Goal: Task Accomplishment & Management: Use online tool/utility

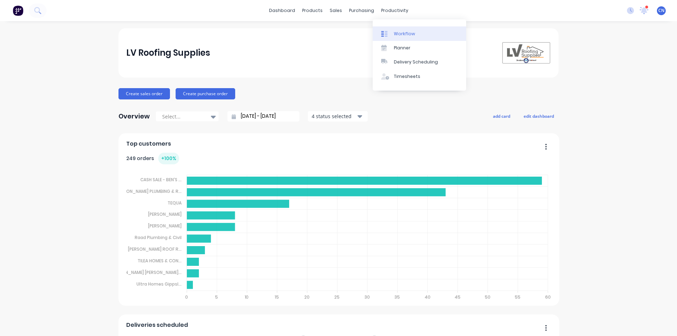
click at [389, 36] on div at bounding box center [386, 34] width 11 height 6
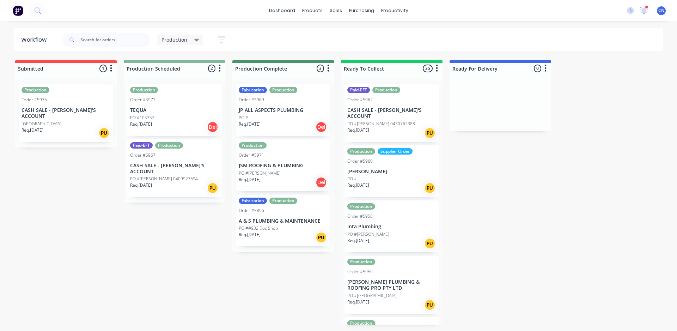
click at [168, 176] on p "PO #[PERSON_NAME] 0409927694" at bounding box center [164, 179] width 68 height 6
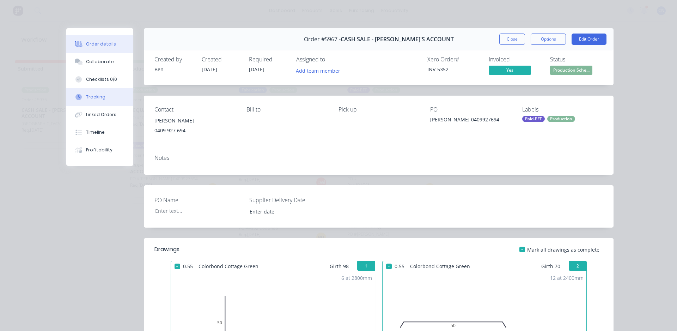
click at [98, 96] on div "Tracking" at bounding box center [95, 97] width 19 height 6
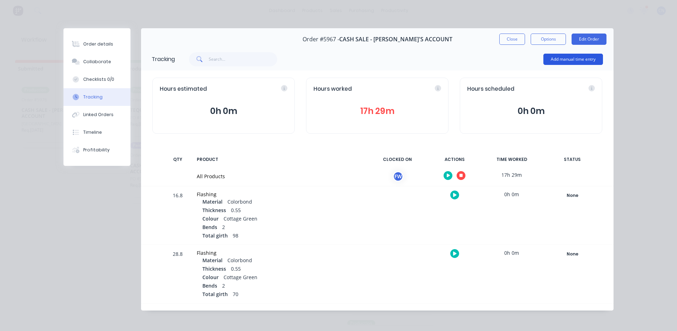
click at [557, 58] on button "Add manual time entry" at bounding box center [573, 59] width 60 height 11
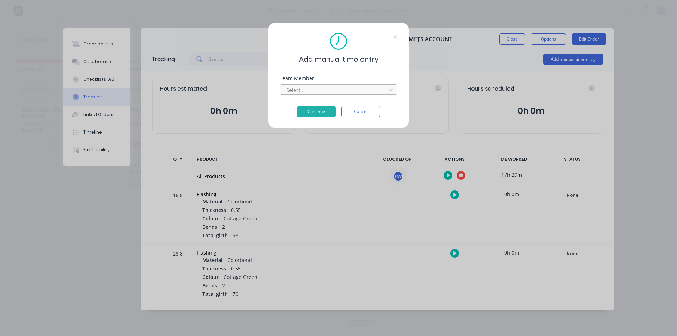
click at [350, 91] on div at bounding box center [334, 90] width 97 height 9
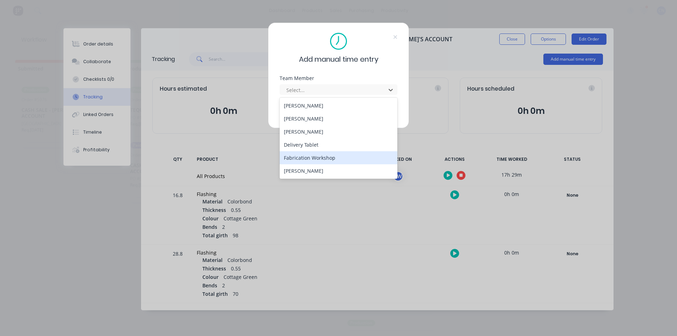
click at [309, 157] on div "Fabrication Workshop" at bounding box center [339, 157] width 118 height 13
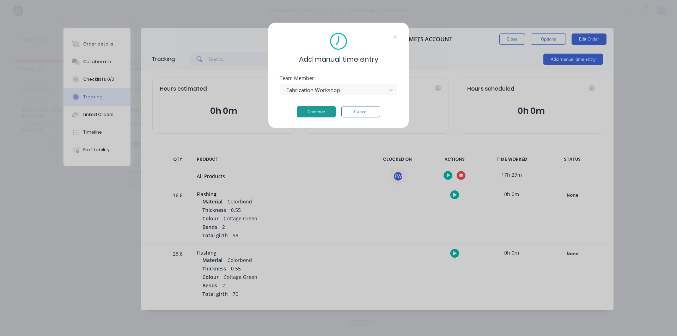
click at [318, 112] on button "Continue" at bounding box center [316, 111] width 39 height 11
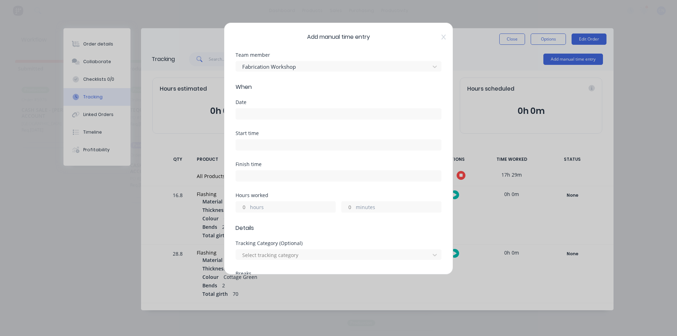
click at [254, 142] on input at bounding box center [338, 145] width 205 height 11
type input "08:13 AM"
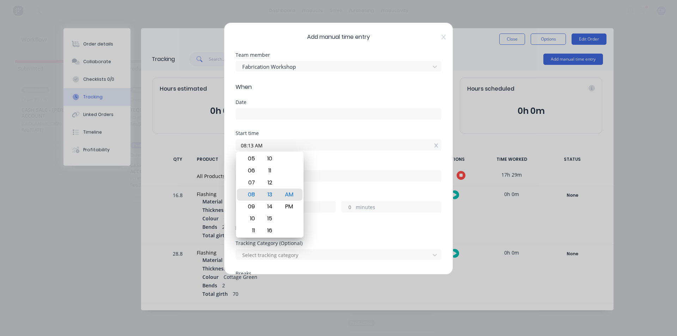
click at [253, 116] on input at bounding box center [338, 114] width 205 height 11
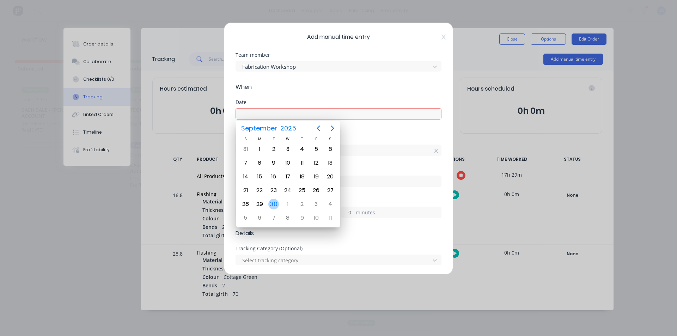
click at [275, 206] on div "30" at bounding box center [273, 204] width 11 height 11
type input "[DATE]"
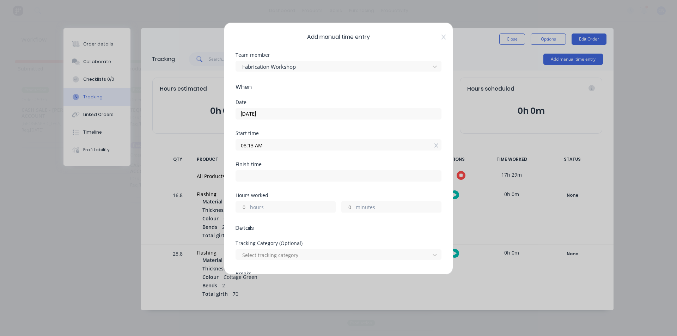
click at [269, 144] on input "08:13 AM" at bounding box center [338, 145] width 205 height 11
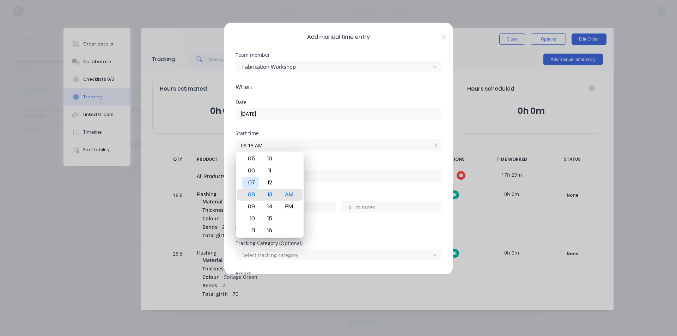
click at [257, 182] on div "07" at bounding box center [250, 183] width 17 height 12
drag, startPoint x: 270, startPoint y: 181, endPoint x: 274, endPoint y: 83, distance: 97.7
click at [274, 84] on body "dashboard products sales purchasing productivity dashboard products Product Cat…" at bounding box center [338, 147] width 677 height 294
drag, startPoint x: 263, startPoint y: 178, endPoint x: 273, endPoint y: 111, distance: 68.3
click at [273, 111] on body "dashboard products sales purchasing productivity dashboard products Product Cat…" at bounding box center [338, 147] width 677 height 294
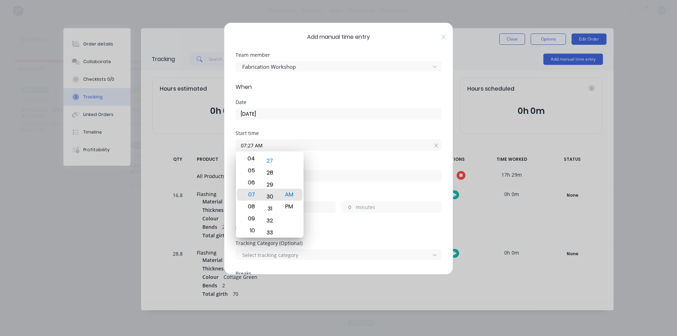
drag, startPoint x: 267, startPoint y: 182, endPoint x: 269, endPoint y: 148, distance: 34.2
click at [269, 148] on body "dashboard products sales purchasing productivity dashboard products Product Cat…" at bounding box center [338, 147] width 677 height 294
type input "07:30 AM"
click at [319, 130] on div "Date [DATE]" at bounding box center [339, 115] width 206 height 31
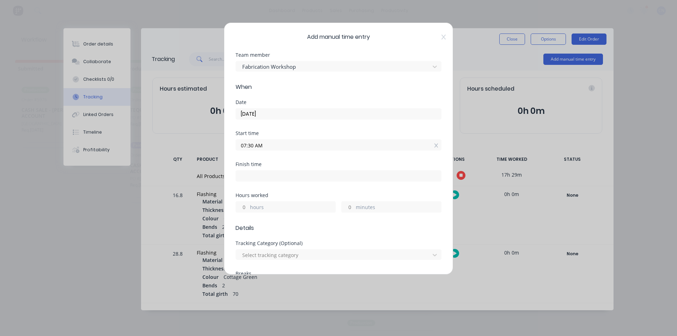
click at [259, 180] on input at bounding box center [338, 176] width 205 height 11
type input "08:13 AM"
type input "0"
type input "43"
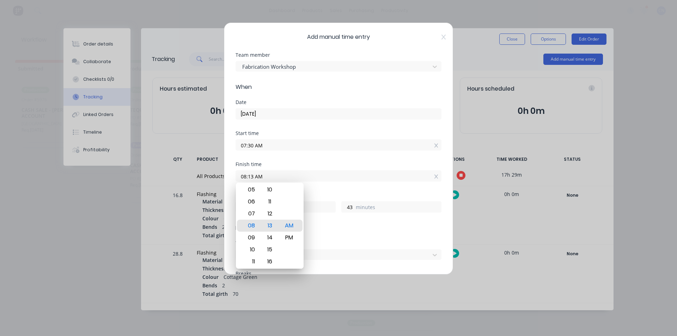
click at [356, 163] on div "Finish time" at bounding box center [339, 164] width 206 height 5
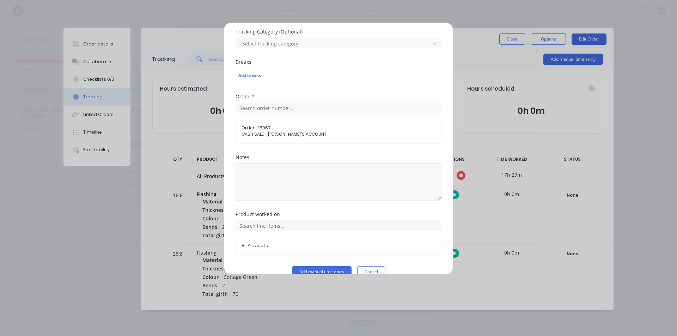
scroll to position [225, 0]
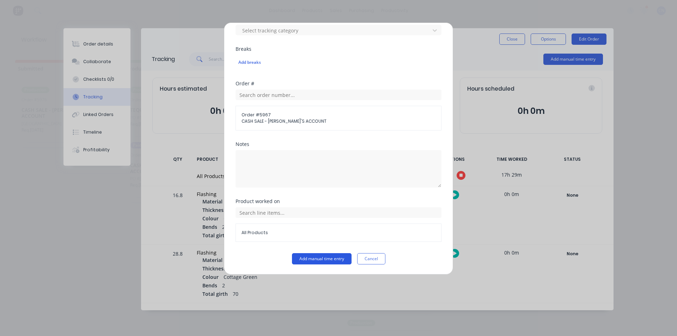
click at [309, 256] on button "Add manual time entry" at bounding box center [322, 258] width 60 height 11
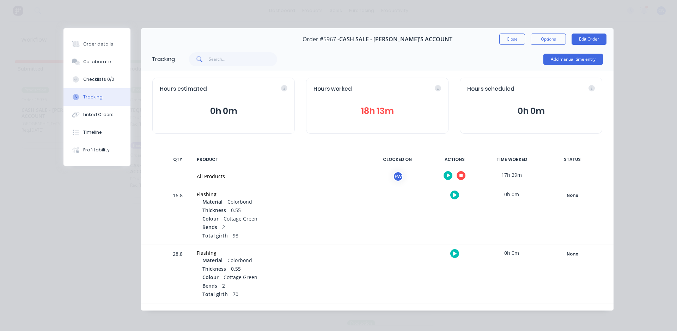
click at [459, 175] on icon "button" at bounding box center [461, 176] width 4 height 4
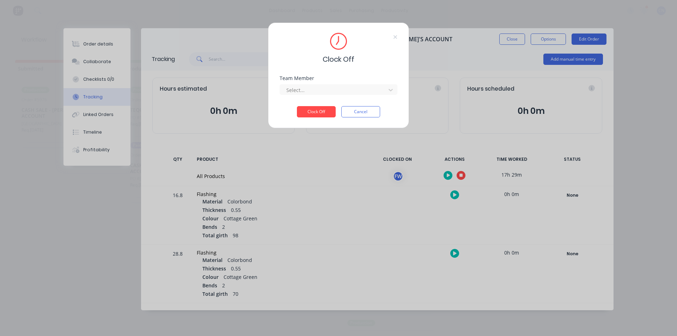
click at [322, 93] on div at bounding box center [334, 90] width 97 height 9
click at [311, 103] on div "Fabrication Workshop" at bounding box center [339, 105] width 118 height 13
click at [323, 114] on button "Clock Off" at bounding box center [316, 111] width 39 height 11
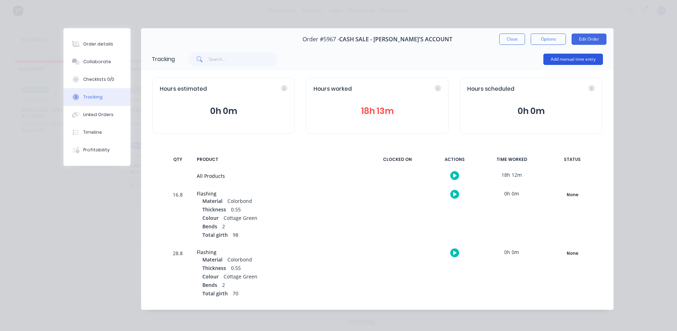
click at [565, 60] on button "Add manual time entry" at bounding box center [573, 59] width 60 height 11
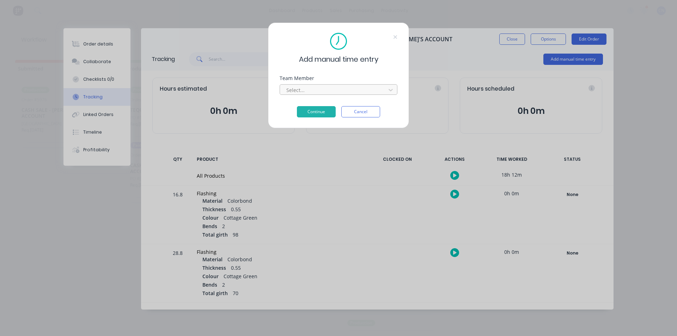
click at [337, 89] on div at bounding box center [334, 90] width 97 height 9
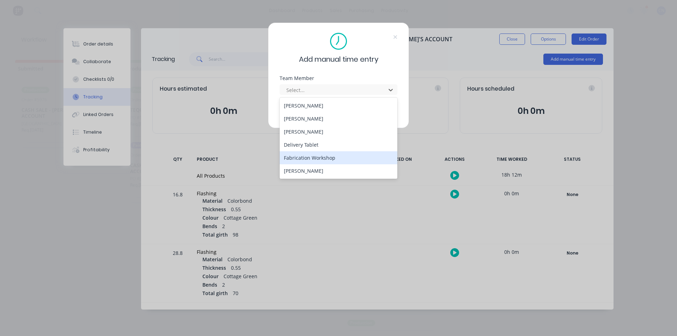
click at [327, 157] on div "Fabrication Workshop" at bounding box center [339, 157] width 118 height 13
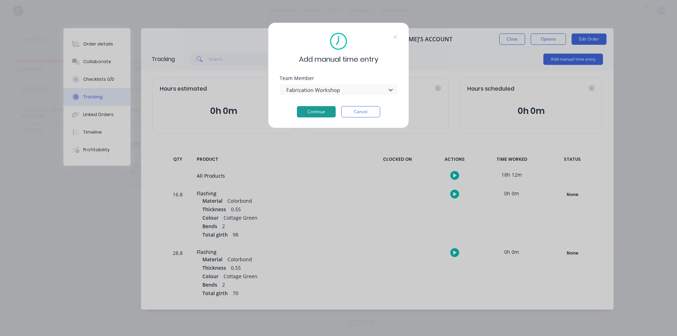
click at [320, 112] on button "Continue" at bounding box center [316, 111] width 39 height 11
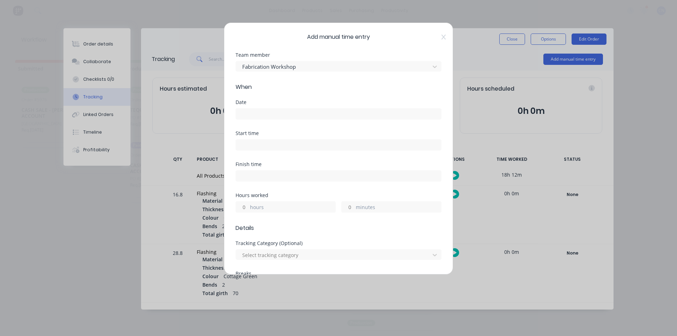
click at [266, 109] on input at bounding box center [338, 114] width 205 height 11
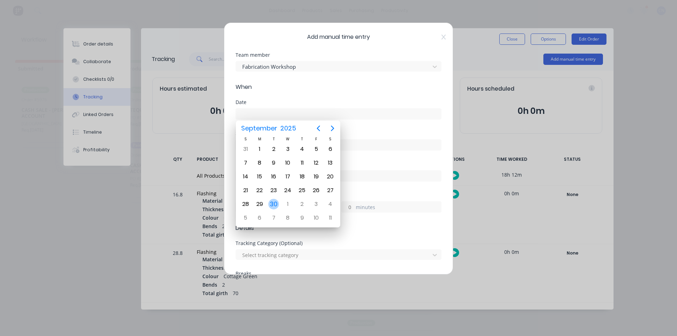
click at [270, 198] on div "30" at bounding box center [274, 203] width 14 height 13
type input "[DATE]"
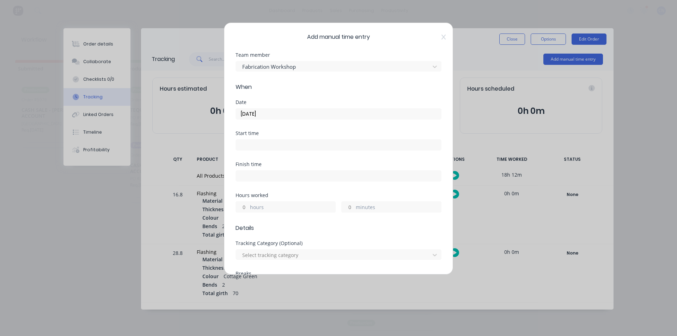
click at [256, 142] on input at bounding box center [338, 145] width 205 height 11
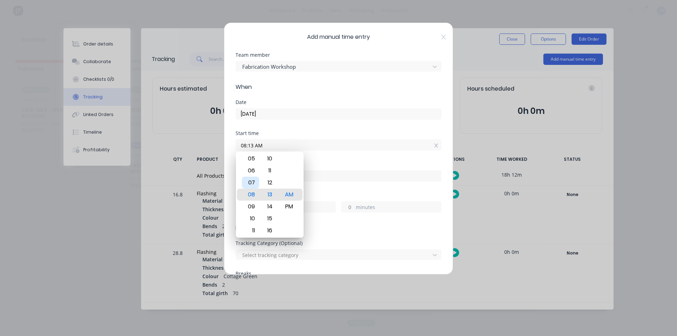
click at [253, 179] on div "07" at bounding box center [250, 183] width 17 height 12
drag, startPoint x: 272, startPoint y: 180, endPoint x: 287, endPoint y: 65, distance: 115.9
click at [287, 68] on body "dashboard products sales purchasing productivity dashboard products Product Cat…" at bounding box center [338, 147] width 677 height 294
drag, startPoint x: 270, startPoint y: 205, endPoint x: 283, endPoint y: 122, distance: 83.3
click at [283, 122] on body "dashboard products sales purchasing productivity dashboard products Product Cat…" at bounding box center [338, 147] width 677 height 294
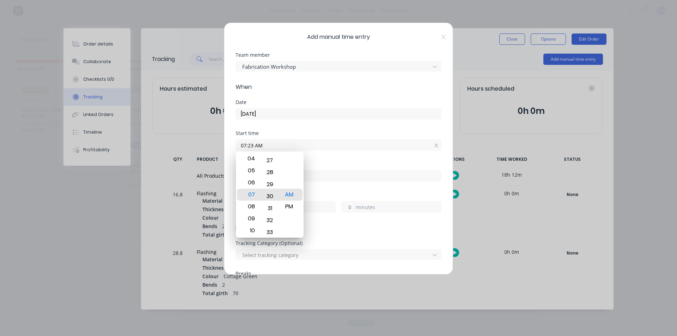
type input "07:30 AM"
click at [351, 142] on input "07:30 AM" at bounding box center [338, 145] width 205 height 11
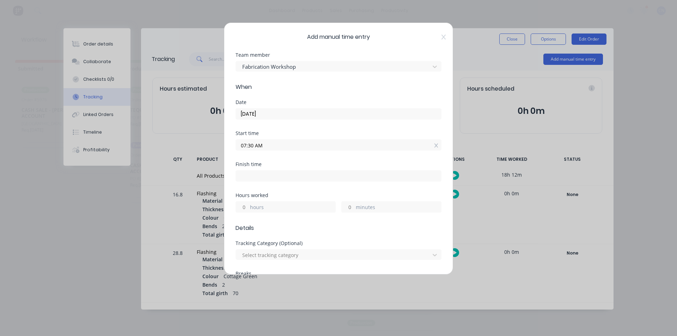
click at [291, 175] on input at bounding box center [338, 176] width 205 height 11
type input "08:13 AM"
type input "0"
type input "43"
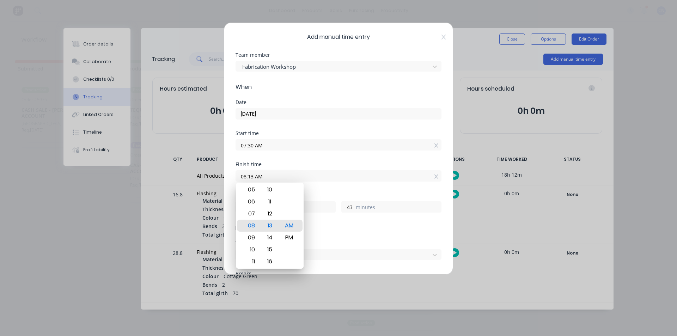
click at [333, 190] on div "Finish time 08:13 AM" at bounding box center [339, 177] width 206 height 31
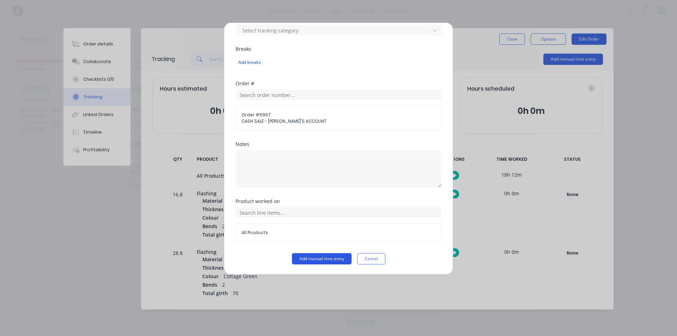
click at [311, 261] on button "Add manual time entry" at bounding box center [322, 258] width 60 height 11
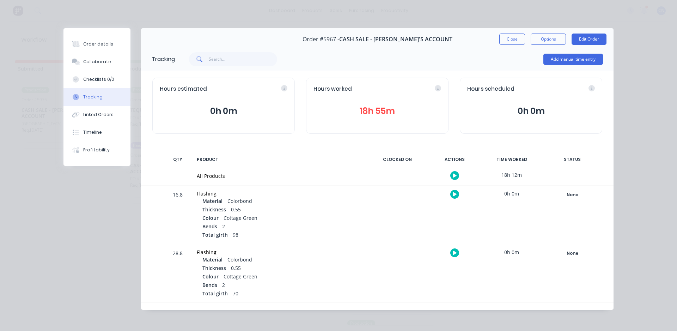
click at [362, 115] on button "18h 55m" at bounding box center [377, 110] width 128 height 13
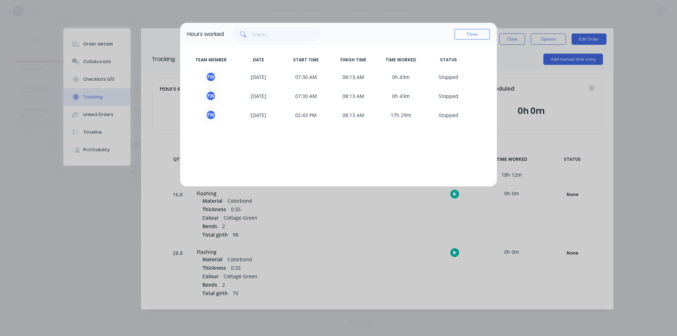
click at [445, 75] on span "S topped" at bounding box center [449, 77] width 48 height 11
drag, startPoint x: 357, startPoint y: 79, endPoint x: 299, endPoint y: 77, distance: 57.9
click at [356, 79] on span "08:13 AM" at bounding box center [354, 77] width 48 height 11
click at [298, 77] on span "07:30 AM" at bounding box center [306, 77] width 48 height 11
click at [298, 95] on span "07:30 AM" at bounding box center [306, 96] width 48 height 11
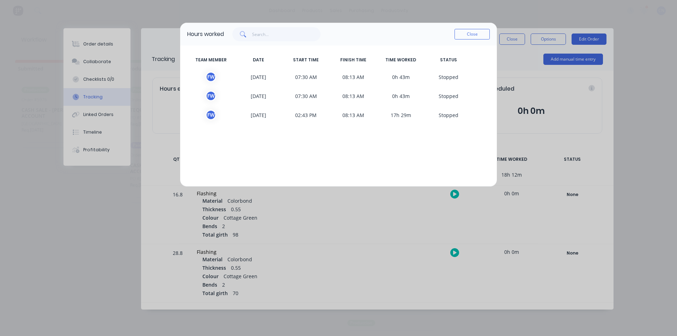
click at [300, 114] on span "02:43 PM" at bounding box center [306, 115] width 48 height 11
click at [359, 137] on div "TEAM MEMBER DATE START TIME FINISH TIME TIME WORKED STATUS F W [DATE] 07:30 AM …" at bounding box center [338, 115] width 317 height 141
click at [459, 39] on button "Close" at bounding box center [472, 34] width 35 height 11
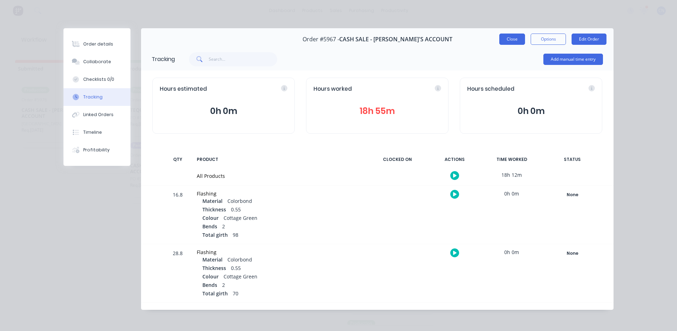
click at [505, 41] on button "Close" at bounding box center [512, 38] width 26 height 11
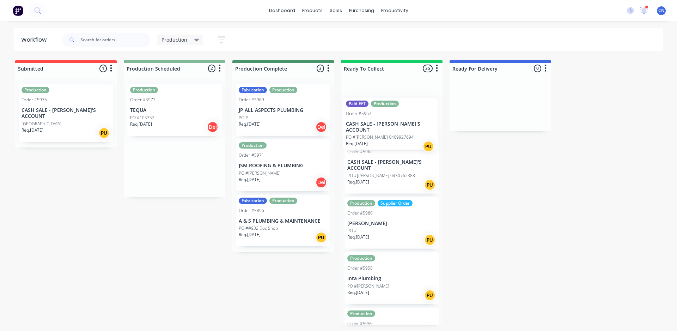
drag, startPoint x: 181, startPoint y: 173, endPoint x: 399, endPoint y: 132, distance: 222.5
click at [399, 132] on div "Submitted 1 Summaries Total order value Invoiced to date To be invoiced Product…" at bounding box center [532, 192] width 1074 height 264
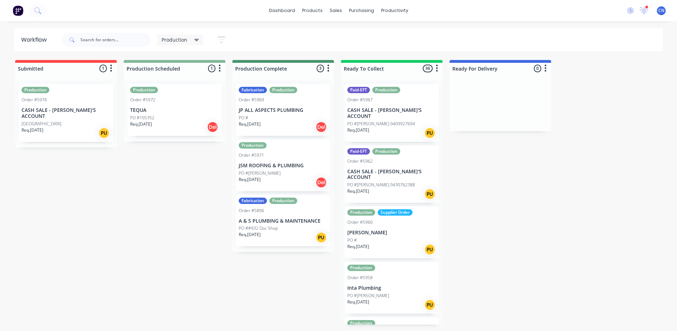
click at [76, 121] on div "[GEOGRAPHIC_DATA]" at bounding box center [66, 124] width 89 height 6
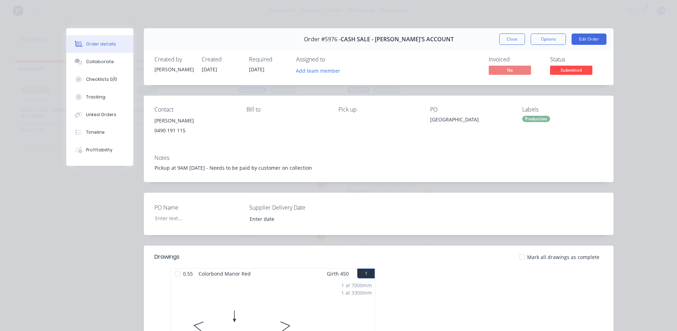
click at [571, 67] on span "Submitted" at bounding box center [571, 70] width 42 height 9
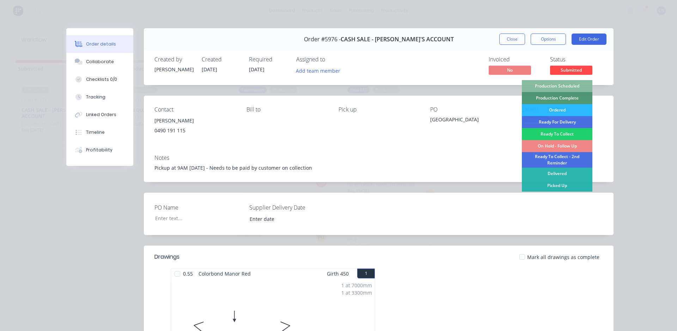
click at [451, 63] on div "Invoiced No Status Submitted Production Scheduled Production Complete Ordered R…" at bounding box center [485, 66] width 236 height 20
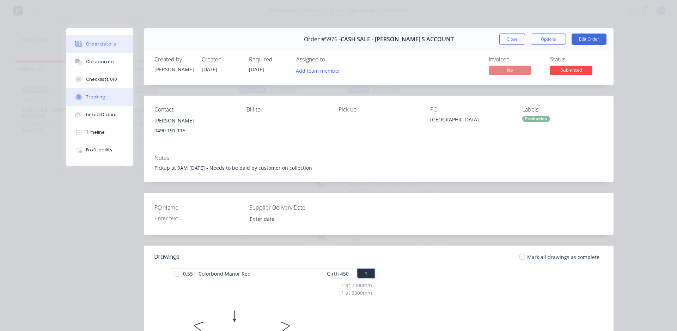
click at [99, 92] on button "Tracking" at bounding box center [99, 97] width 67 height 18
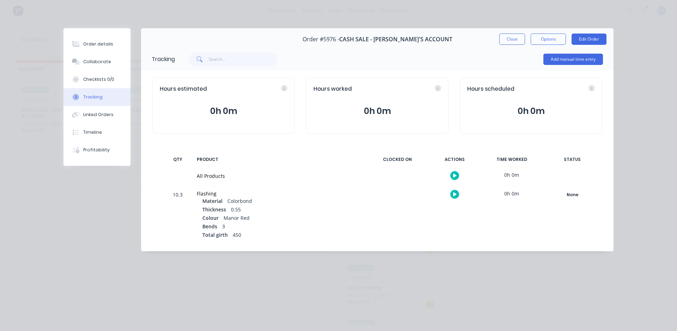
click at [452, 173] on button "button" at bounding box center [454, 175] width 9 height 9
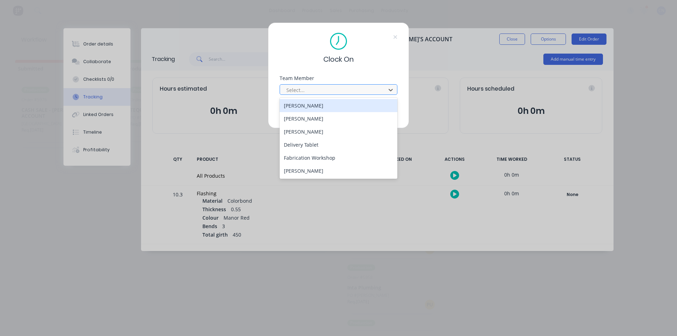
drag, startPoint x: 349, startPoint y: 86, endPoint x: 337, endPoint y: 103, distance: 20.5
click at [349, 86] on div at bounding box center [334, 90] width 97 height 9
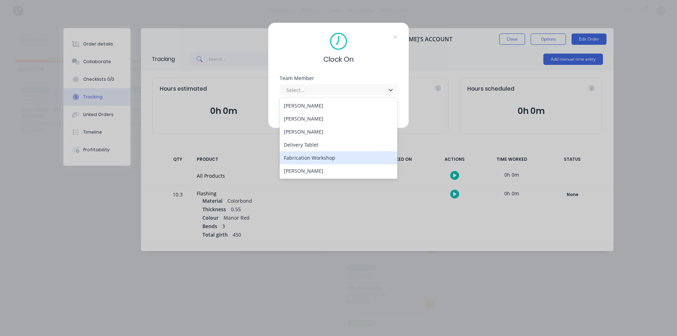
click at [312, 156] on div "Fabrication Workshop" at bounding box center [339, 157] width 118 height 13
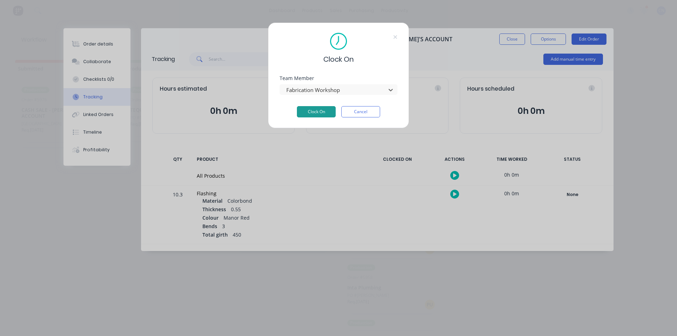
click at [316, 112] on button "Clock On" at bounding box center [316, 111] width 39 height 11
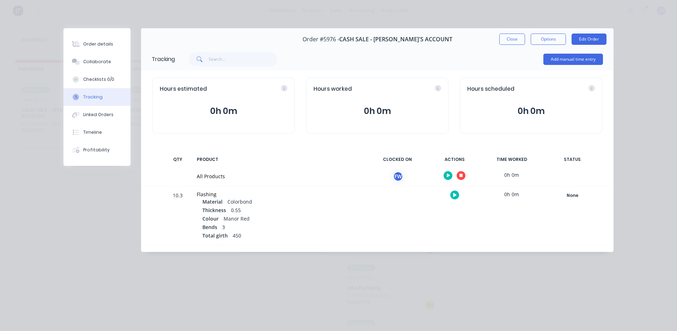
click at [463, 176] on button "button" at bounding box center [461, 175] width 9 height 9
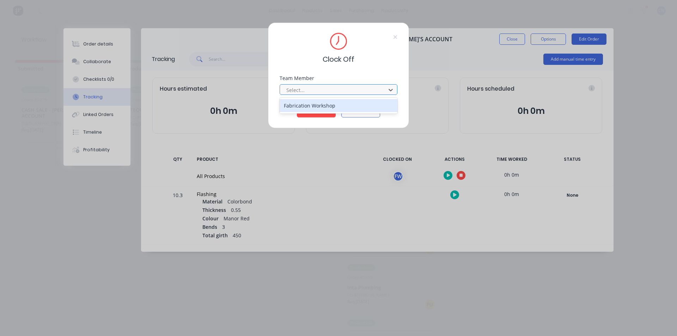
click at [355, 88] on div at bounding box center [334, 90] width 97 height 9
click at [327, 105] on div "Fabrication Workshop" at bounding box center [339, 105] width 118 height 13
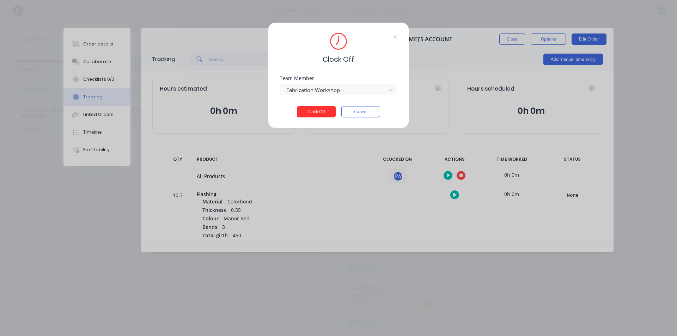
click at [316, 110] on button "Clock Off" at bounding box center [316, 111] width 39 height 11
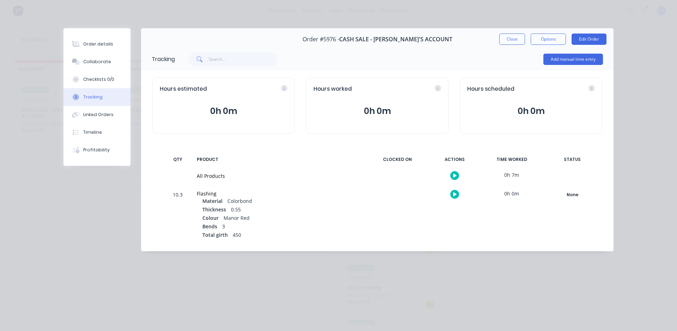
click at [518, 43] on button "Close" at bounding box center [512, 38] width 26 height 11
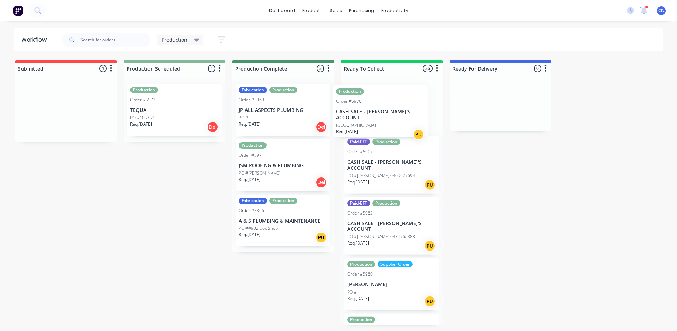
drag, startPoint x: 55, startPoint y: 124, endPoint x: 383, endPoint y: 123, distance: 327.6
click at [383, 123] on div "Submitted 1 Summaries Total order value Invoiced to date To be invoiced Product…" at bounding box center [532, 192] width 1074 height 264
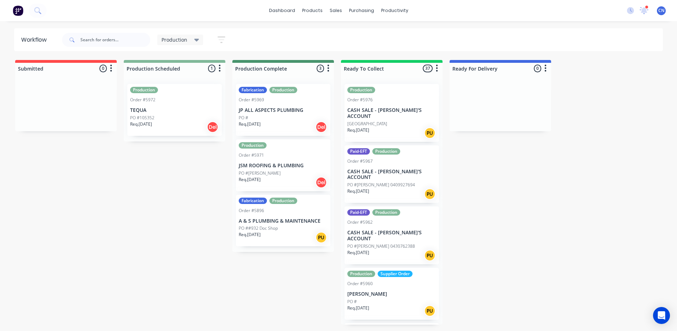
click at [167, 122] on div "Req. [DATE] Del" at bounding box center [174, 127] width 89 height 12
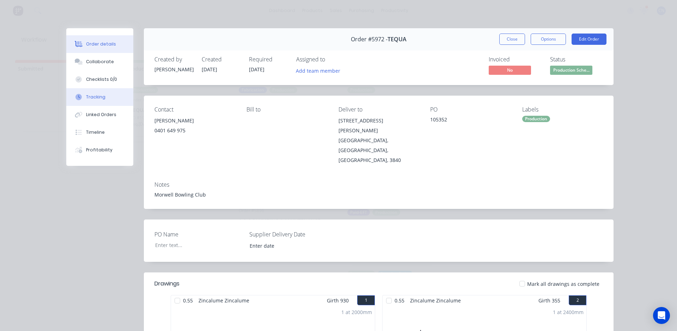
click at [108, 96] on button "Tracking" at bounding box center [99, 97] width 67 height 18
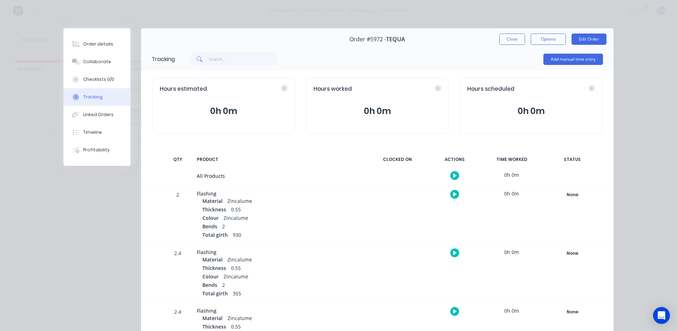
click at [450, 175] on button "button" at bounding box center [454, 175] width 9 height 9
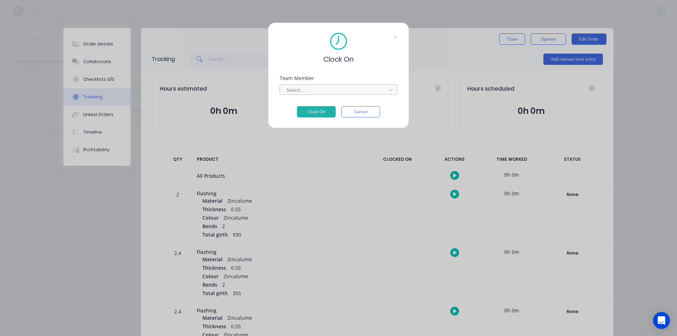
click at [364, 92] on div at bounding box center [334, 90] width 97 height 9
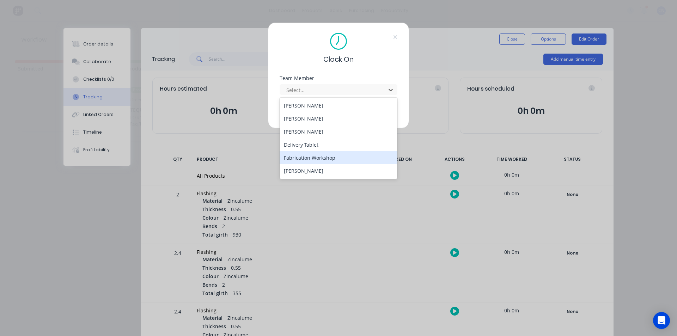
click at [332, 159] on div "Fabrication Workshop" at bounding box center [339, 157] width 118 height 13
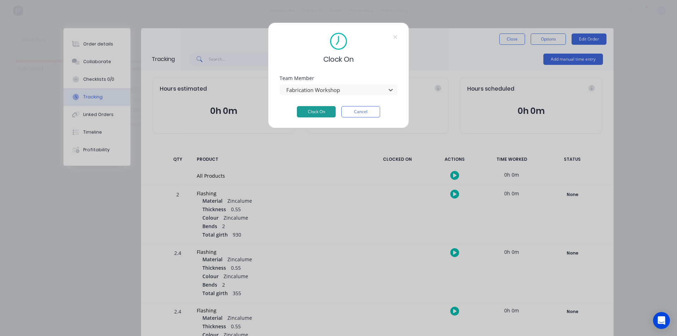
click at [316, 114] on button "Clock On" at bounding box center [316, 111] width 39 height 11
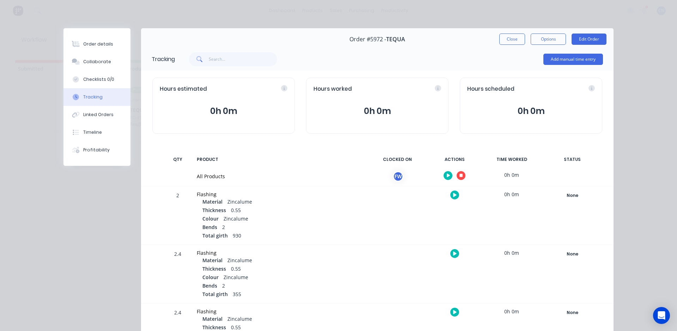
click at [459, 178] on button "button" at bounding box center [461, 175] width 9 height 9
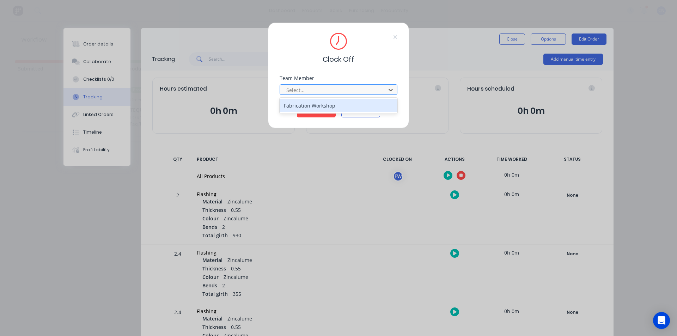
click at [311, 94] on div at bounding box center [334, 90] width 97 height 9
click at [305, 106] on div "Fabrication Workshop" at bounding box center [339, 105] width 118 height 13
click at [310, 113] on button "Clock Off" at bounding box center [316, 111] width 39 height 11
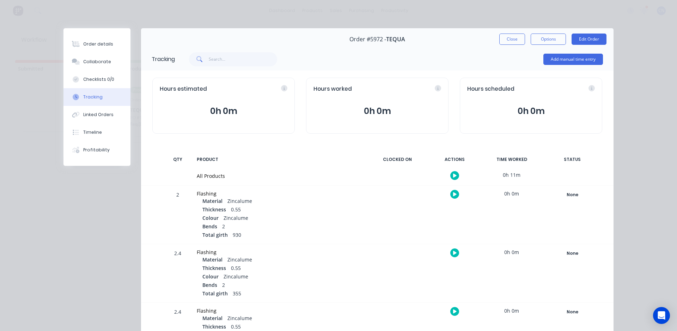
click at [452, 178] on button "button" at bounding box center [454, 175] width 9 height 9
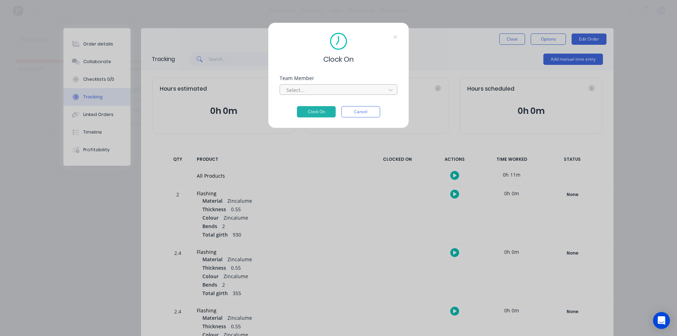
click at [318, 89] on div at bounding box center [334, 90] width 97 height 9
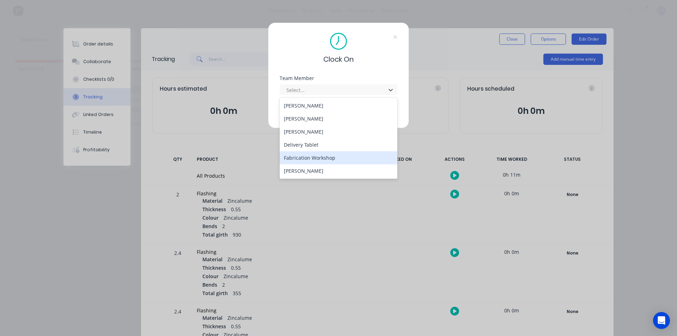
click at [314, 155] on div "Fabrication Workshop" at bounding box center [339, 157] width 118 height 13
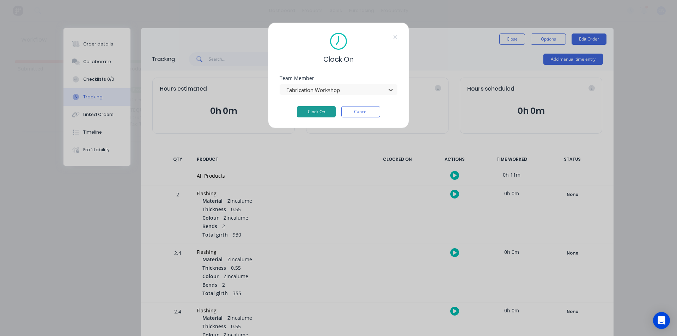
click at [316, 114] on button "Clock On" at bounding box center [316, 111] width 39 height 11
